Goal: Information Seeking & Learning: Learn about a topic

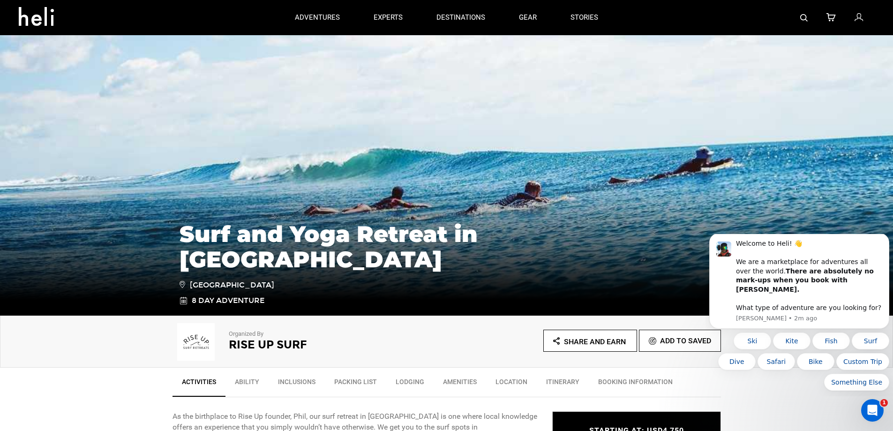
scroll to position [234, 0]
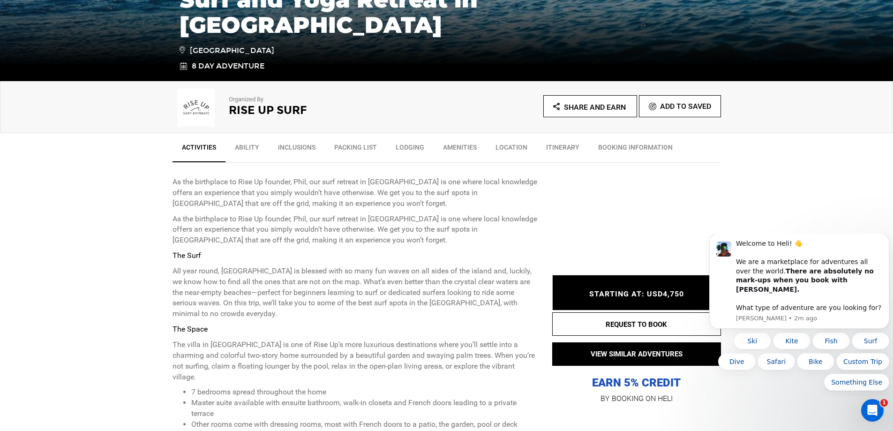
click at [250, 149] on link "Ability" at bounding box center [246, 149] width 43 height 23
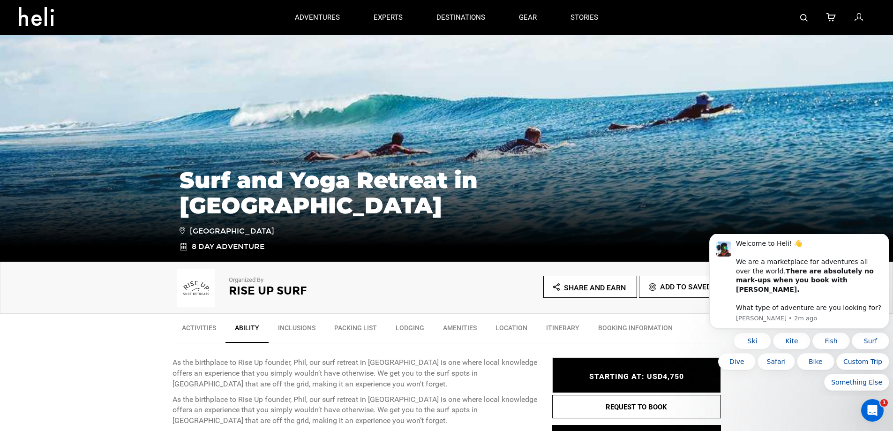
scroll to position [0, 0]
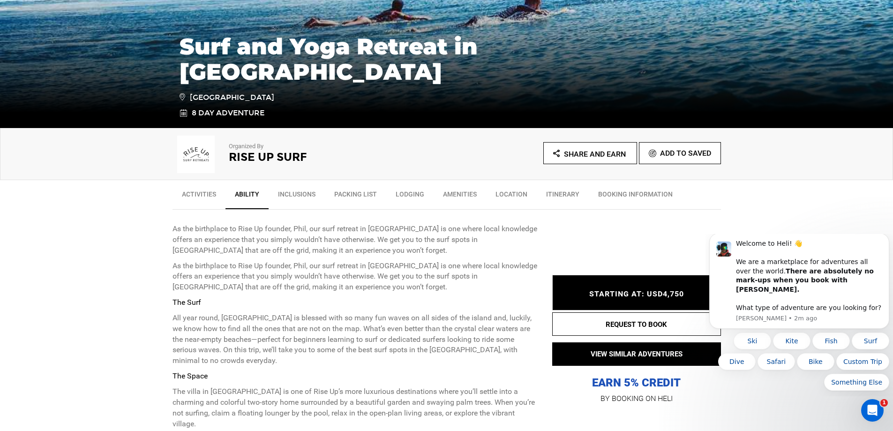
click at [410, 191] on link "Lodging" at bounding box center [409, 196] width 47 height 23
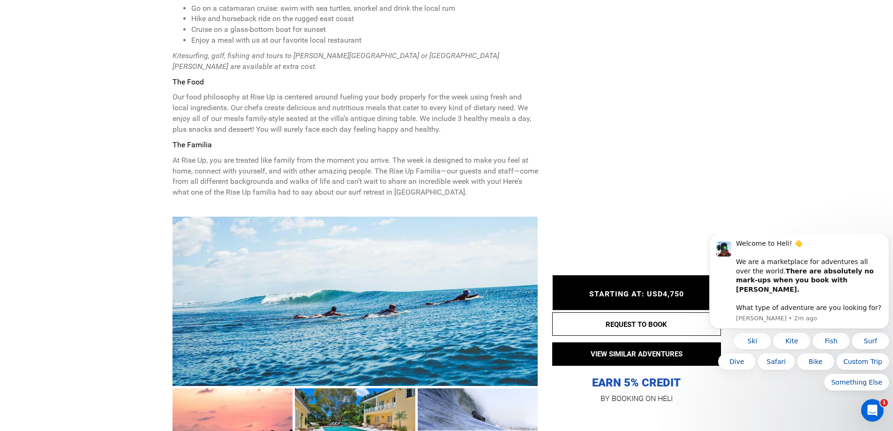
scroll to position [966, 0]
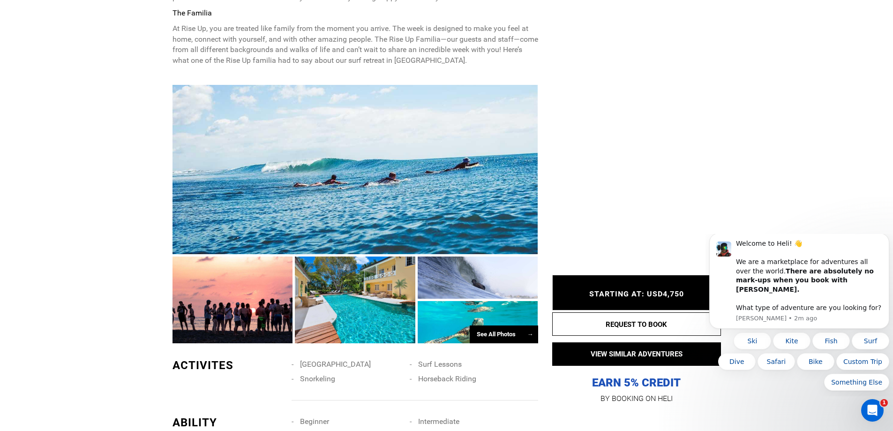
click at [490, 325] on div "See All Photos →" at bounding box center [504, 334] width 68 height 18
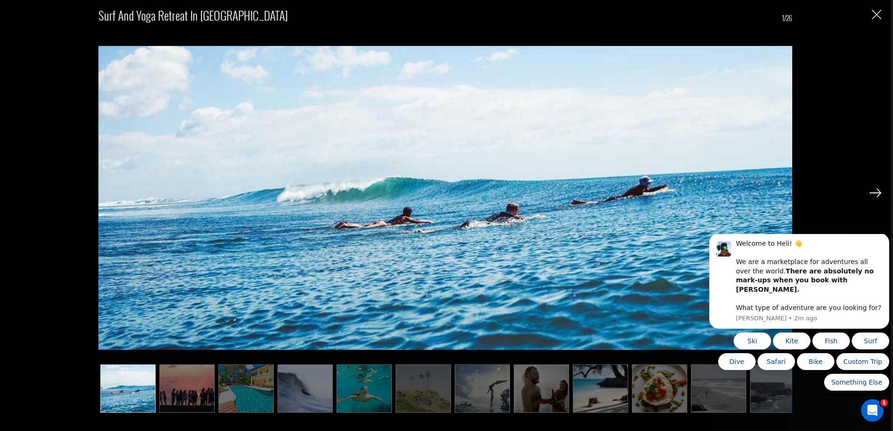
scroll to position [1200, 0]
click at [275, 389] on ul at bounding box center [445, 388] width 694 height 49
click at [254, 396] on img at bounding box center [245, 388] width 55 height 49
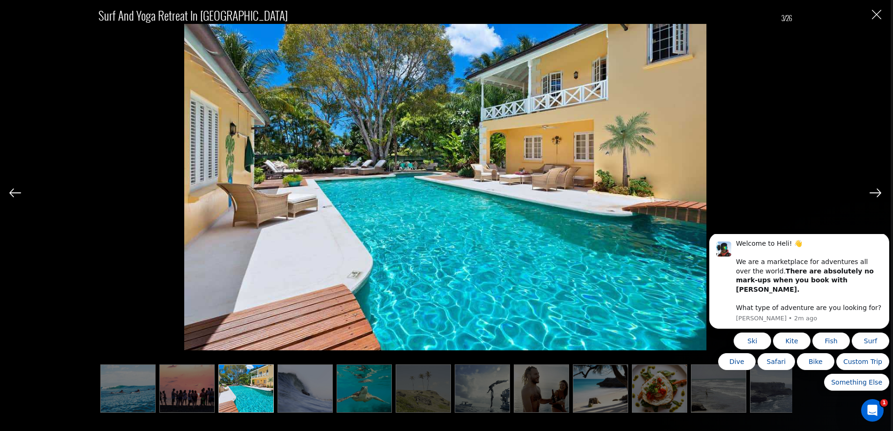
click at [603, 375] on img at bounding box center [600, 388] width 55 height 49
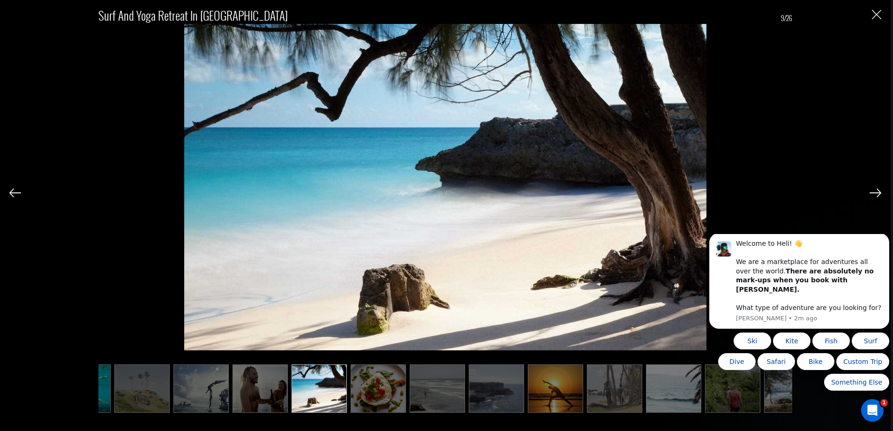
click at [565, 392] on img at bounding box center [555, 388] width 55 height 49
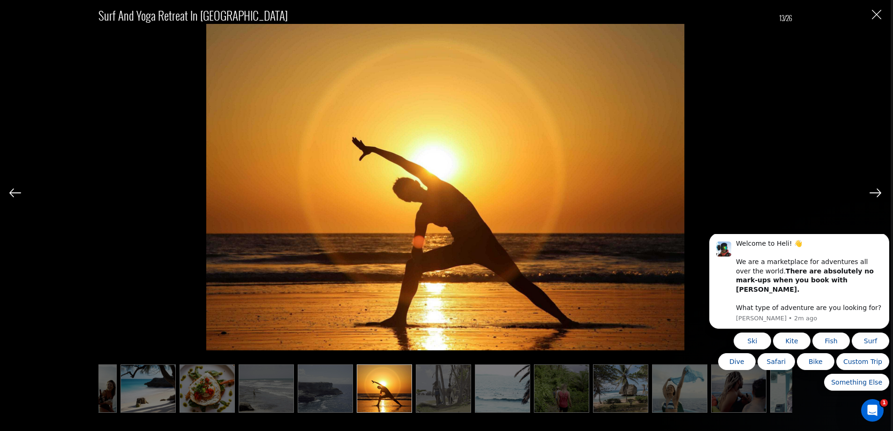
scroll to position [0, 469]
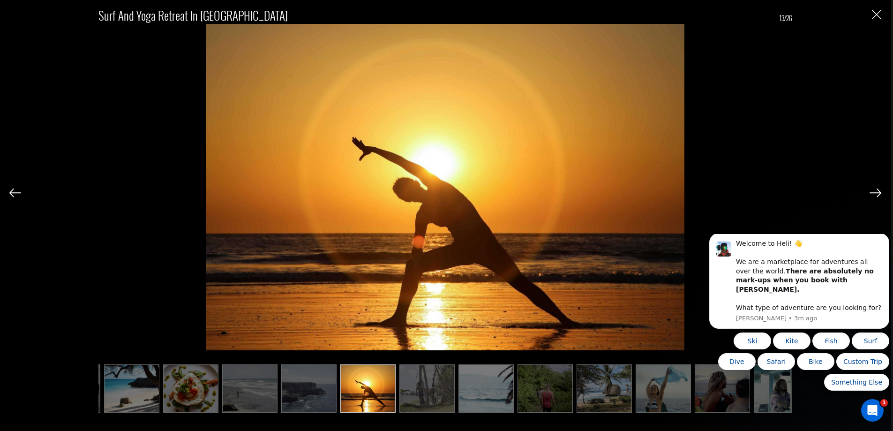
click at [765, 393] on html "Welcome to Heli! 👋 We are a marketplace for adventures all over the world. Ther…" at bounding box center [798, 315] width 187 height 162
click at [593, 390] on img at bounding box center [603, 388] width 55 height 49
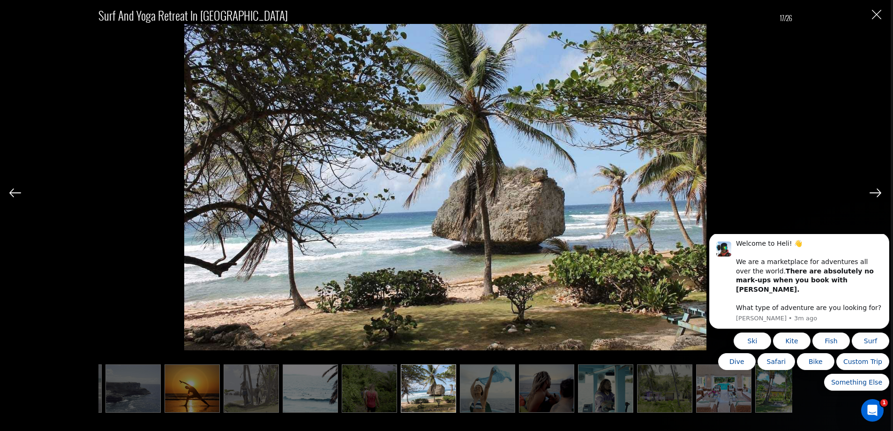
scroll to position [0, 656]
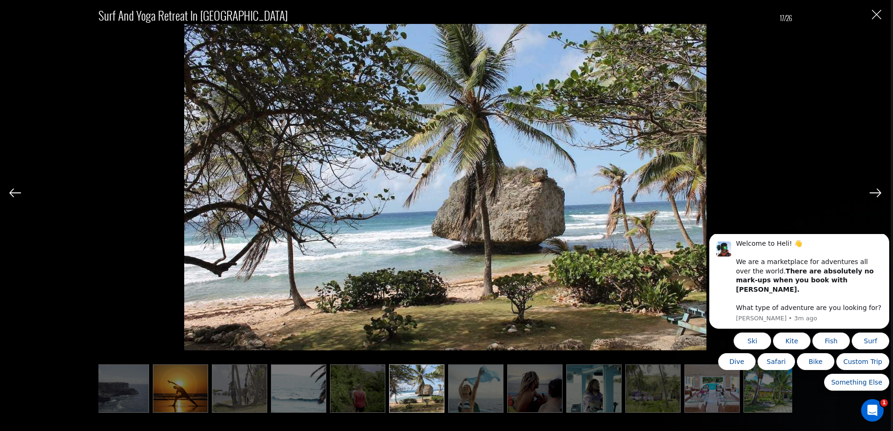
click at [704, 388] on img at bounding box center [711, 388] width 55 height 49
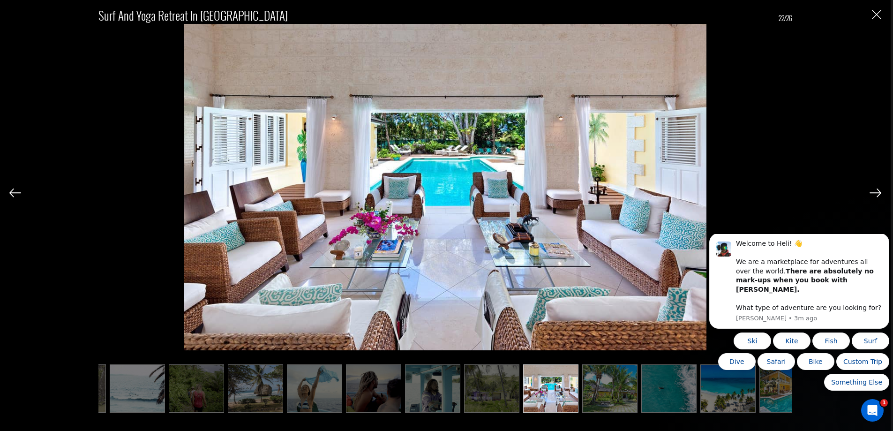
scroll to position [0, 842]
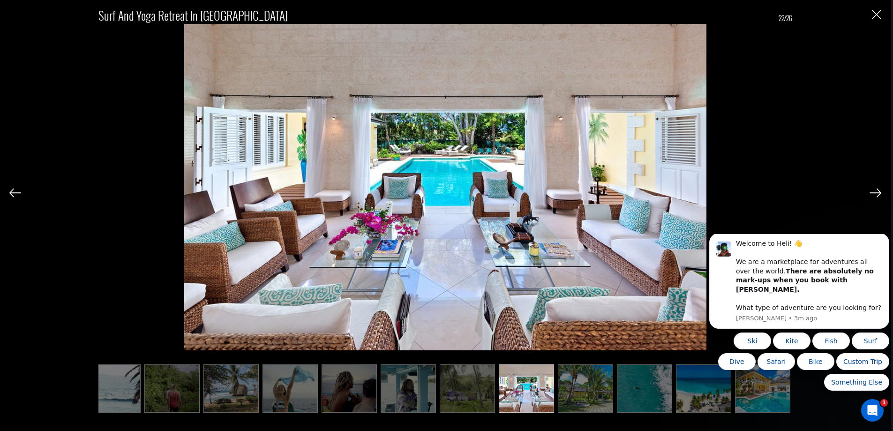
click at [575, 388] on img at bounding box center [585, 388] width 55 height 49
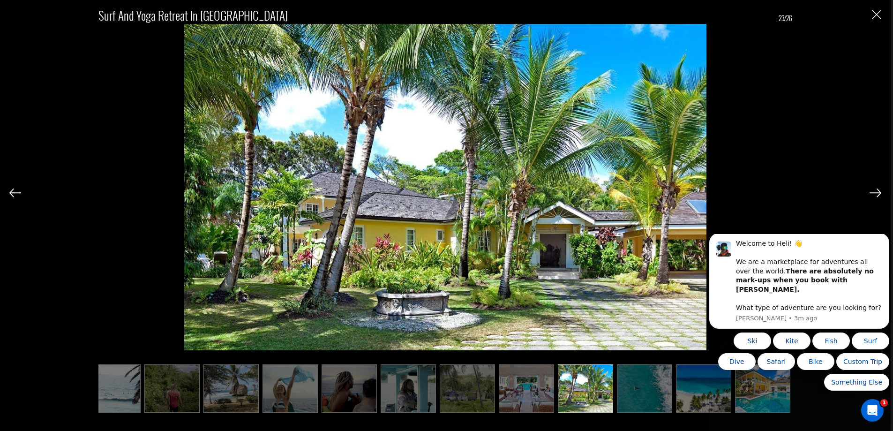
click at [462, 395] on img at bounding box center [467, 388] width 55 height 49
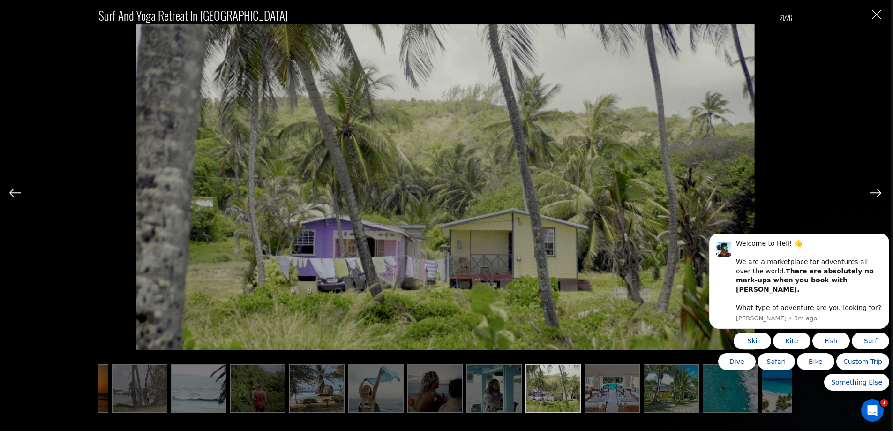
scroll to position [0, 748]
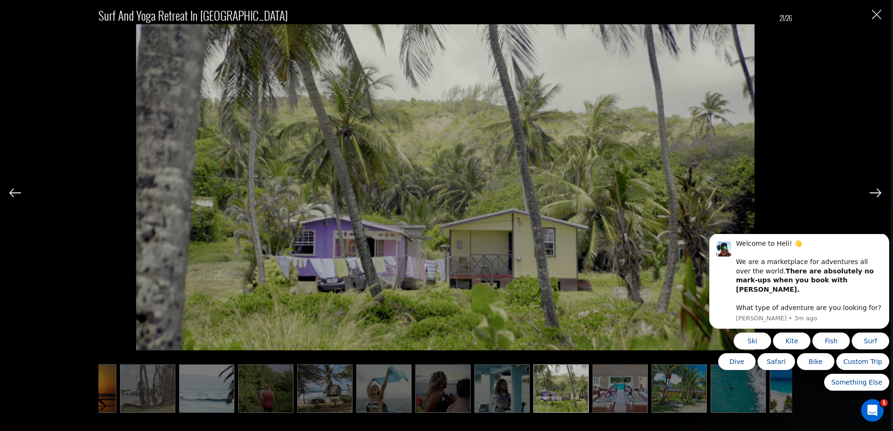
click at [731, 404] on img at bounding box center [737, 388] width 55 height 49
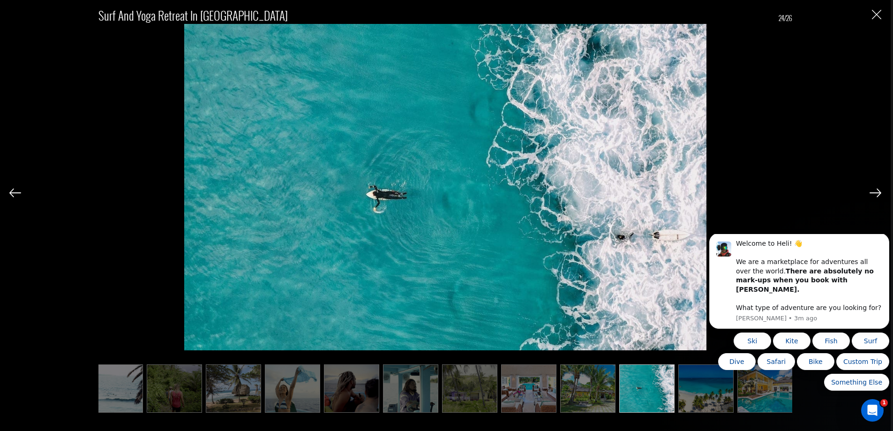
scroll to position [0, 842]
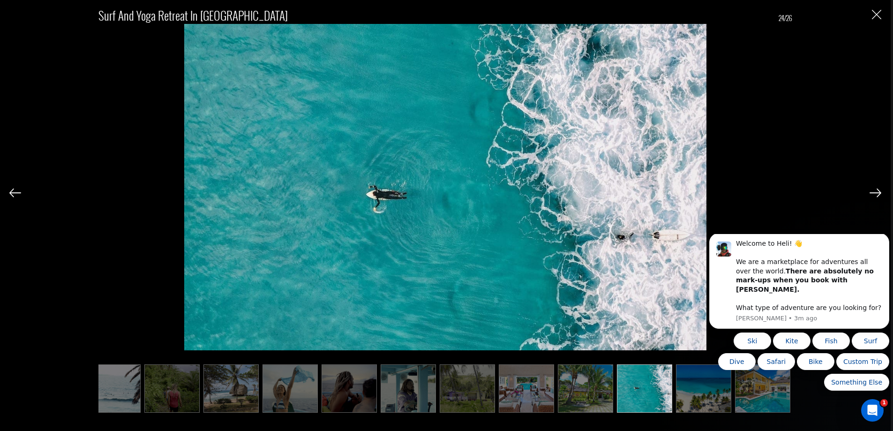
drag, startPoint x: 698, startPoint y: 406, endPoint x: 703, endPoint y: 406, distance: 5.2
click at [698, 406] on img at bounding box center [703, 388] width 55 height 49
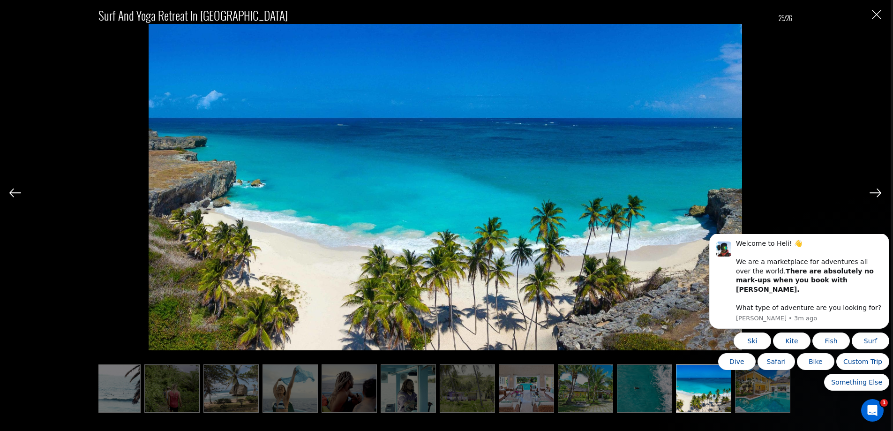
click at [754, 392] on body "Welcome to Heli! 👋 We are a marketplace for adventures all over the world. Ther…" at bounding box center [799, 315] width 180 height 155
click at [770, 390] on body "Welcome to Heli! 👋 We are a marketplace for adventures all over the world. Ther…" at bounding box center [799, 315] width 180 height 155
click at [784, 389] on div "Ski Kite Fish Surf Dive Safari Bike Custom Trip Something Else" at bounding box center [799, 361] width 180 height 58
click at [753, 395] on html "Welcome to Heli! 👋 We are a marketplace for adventures all over the world. Ther…" at bounding box center [798, 315] width 187 height 162
click at [766, 390] on div "Ski Kite Fish Surf Dive Safari Bike Custom Trip Something Else" at bounding box center [799, 361] width 180 height 58
